Goal: Subscribe to service/newsletter

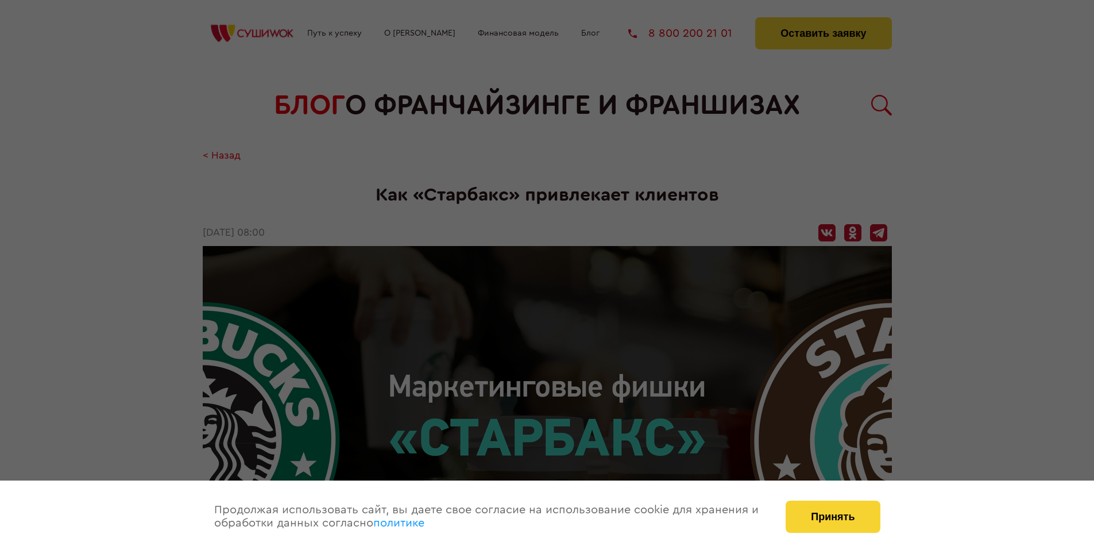
scroll to position [1848, 0]
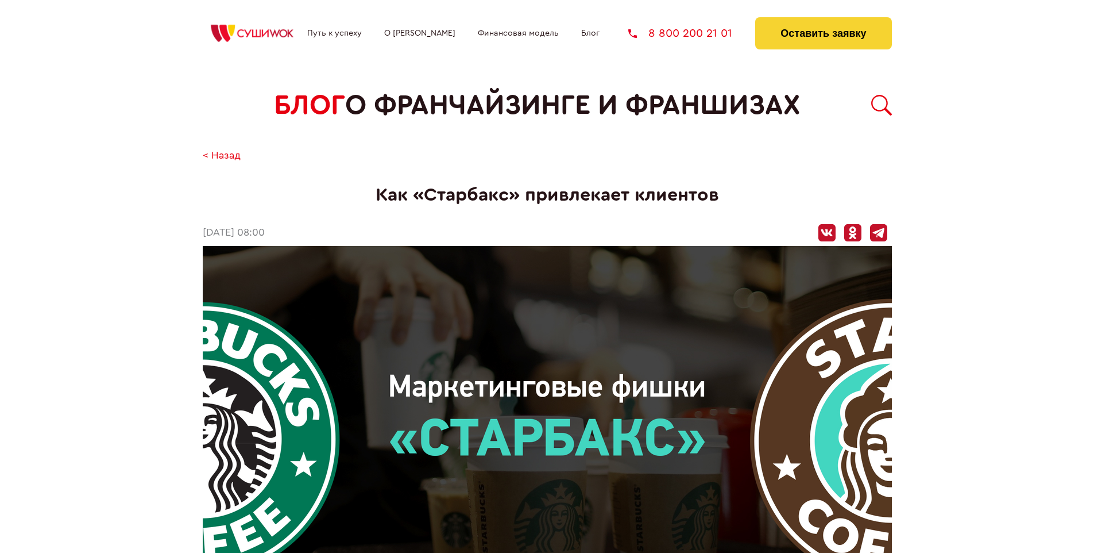
scroll to position [1848, 0]
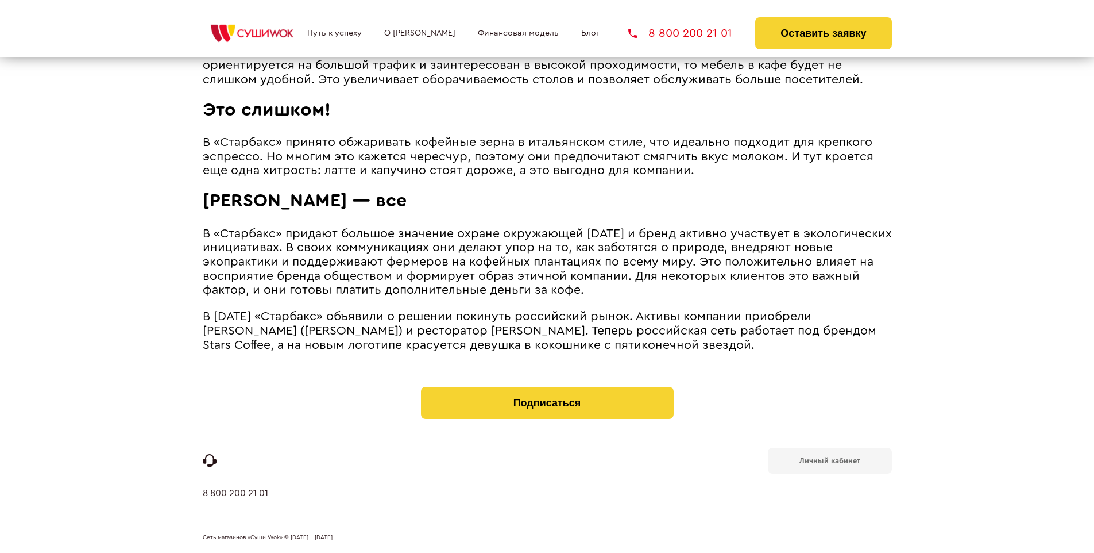
click at [830, 460] on b "Личный кабинет" at bounding box center [830, 460] width 61 height 7
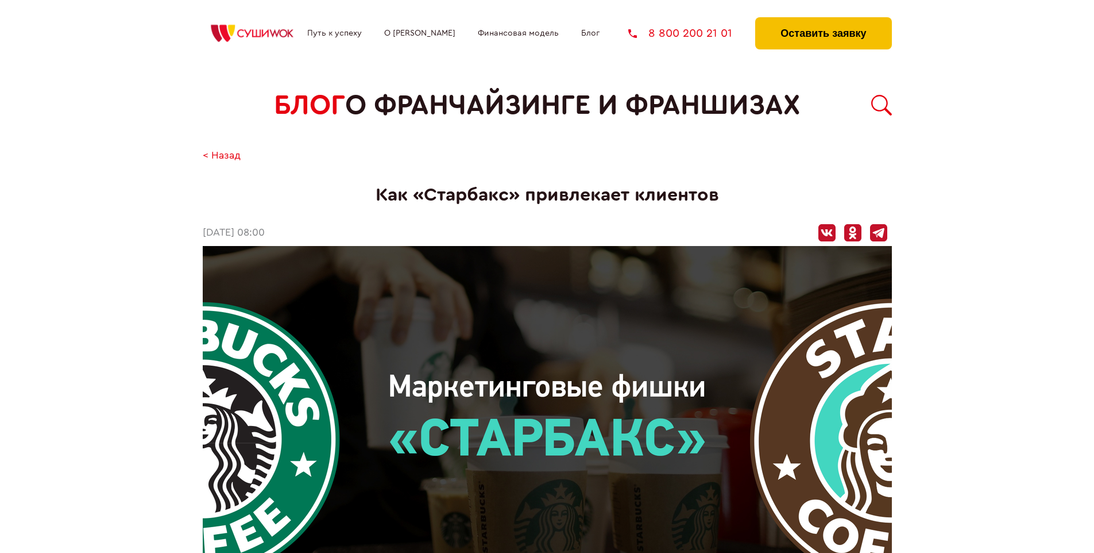
click at [823, 20] on button "Оставить заявку" at bounding box center [824, 33] width 136 height 32
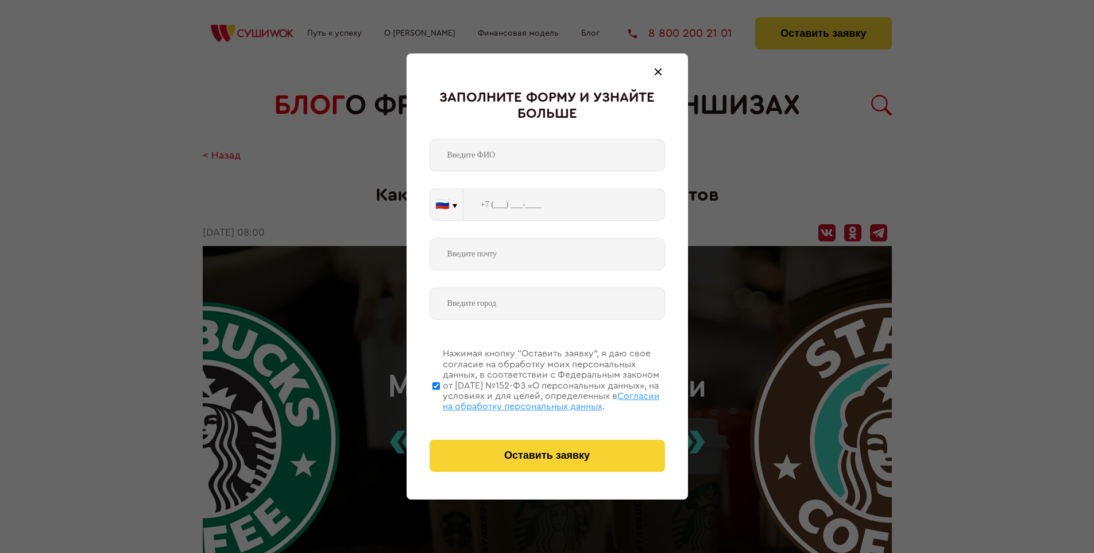
click at [533, 399] on span "Согласии на обработку персональных данных" at bounding box center [551, 401] width 217 height 20
click at [440, 399] on input "Нажимая кнопку “Оставить заявку”, я даю свое согласие на обработку моих персона…" at bounding box center [436, 386] width 7 height 92
checkbox input "false"
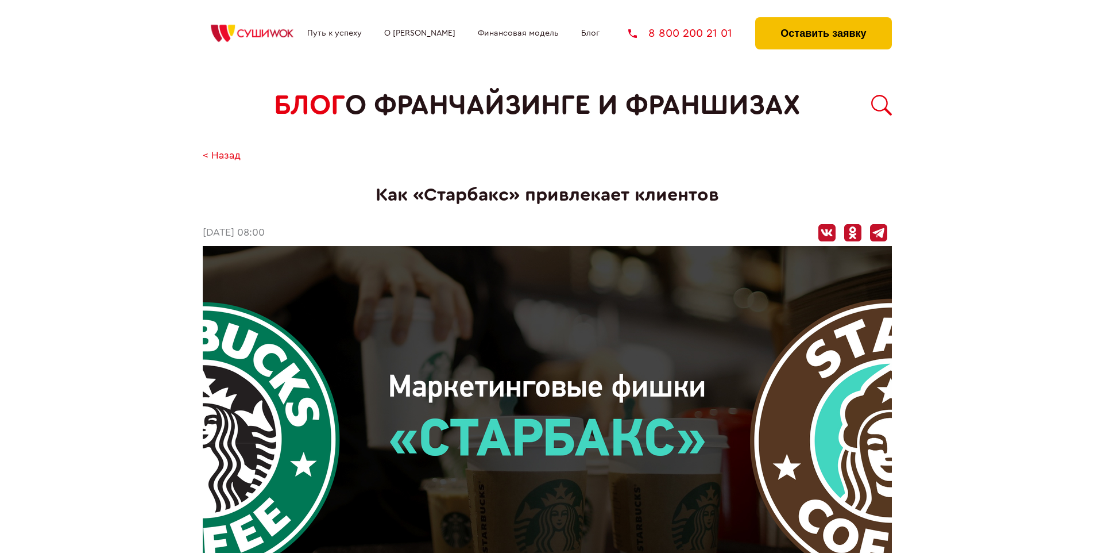
click at [823, 20] on button "Оставить заявку" at bounding box center [824, 33] width 136 height 32
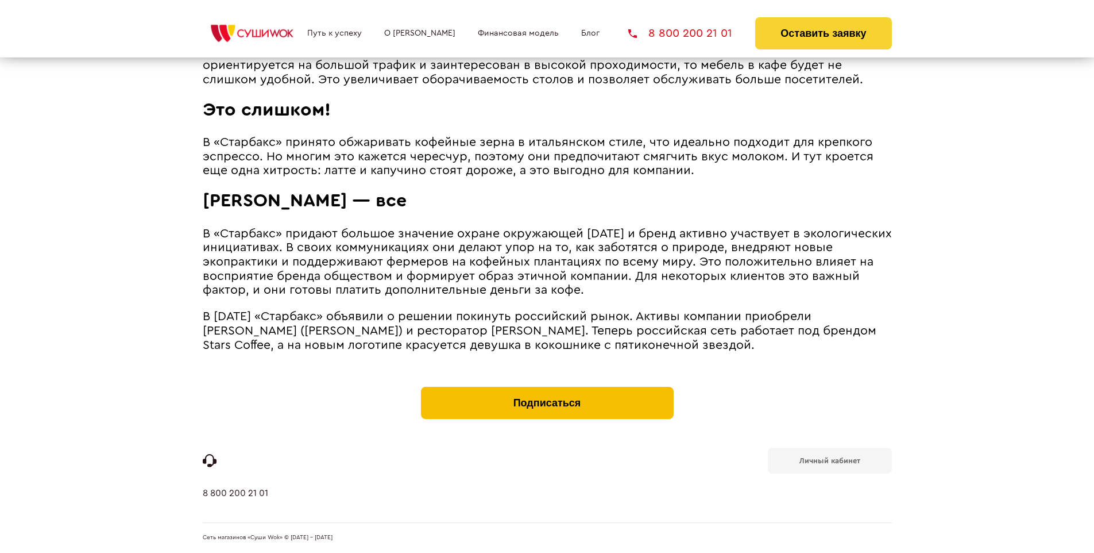
click at [547, 390] on button "Подписаться" at bounding box center [547, 403] width 253 height 32
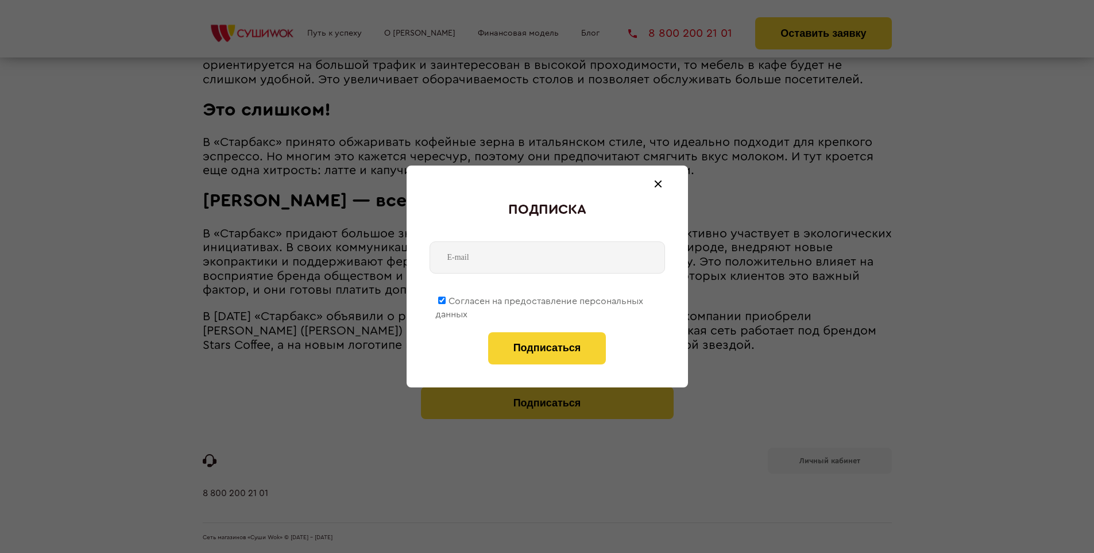
click at [540, 299] on span "Согласен на предоставление персональных данных" at bounding box center [539, 307] width 208 height 22
click at [446, 299] on input "Согласен на предоставление персональных данных" at bounding box center [441, 299] width 7 height 7
checkbox input "false"
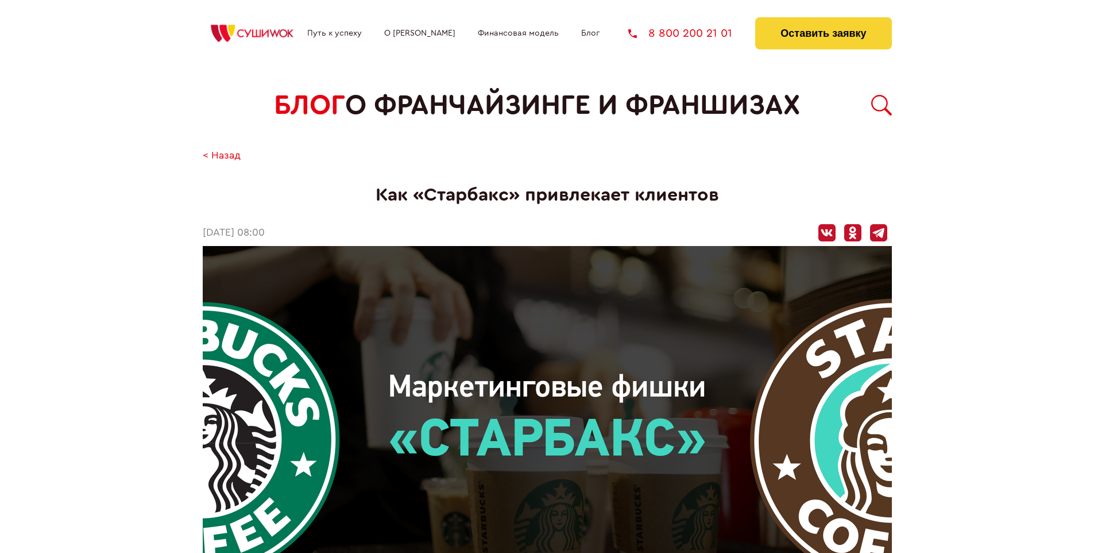
scroll to position [1848, 0]
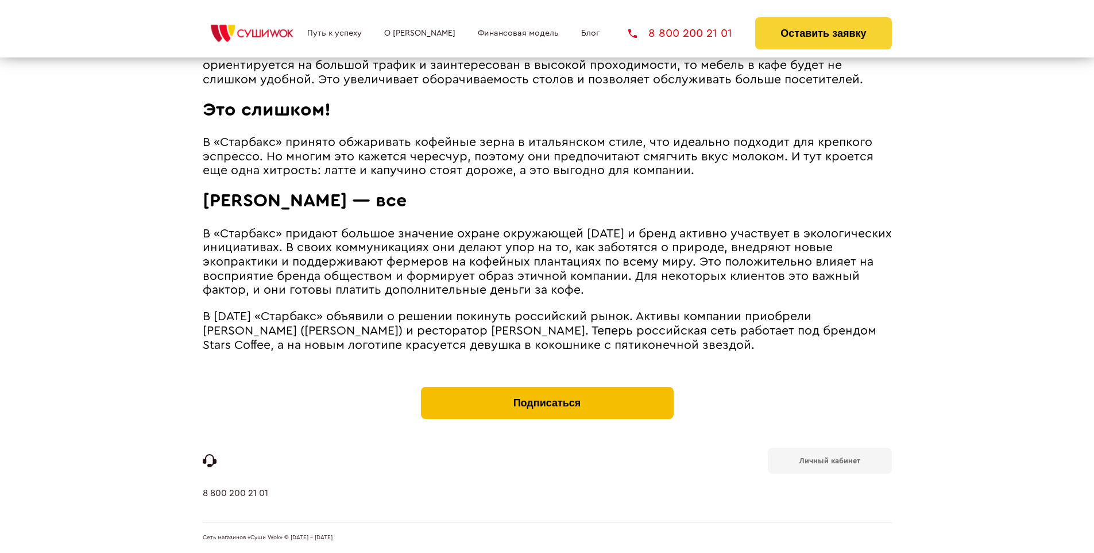
click at [547, 390] on button "Подписаться" at bounding box center [547, 403] width 253 height 32
